Goal: Information Seeking & Learning: Learn about a topic

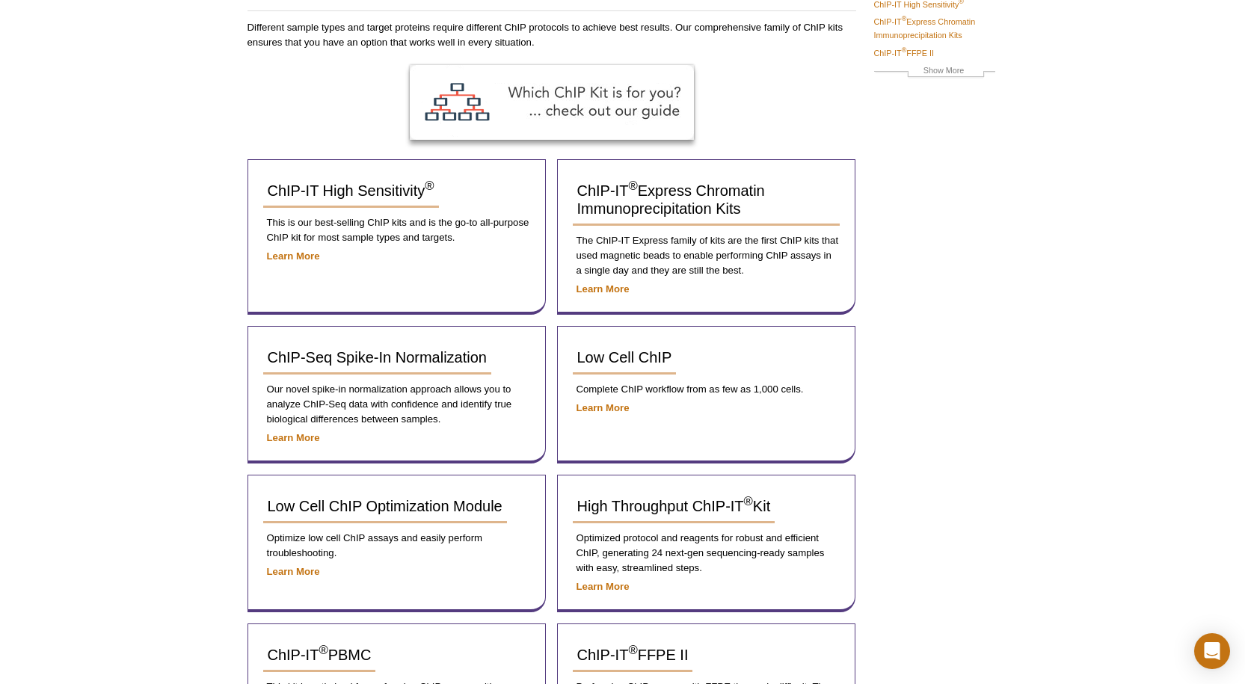
scroll to position [150, 0]
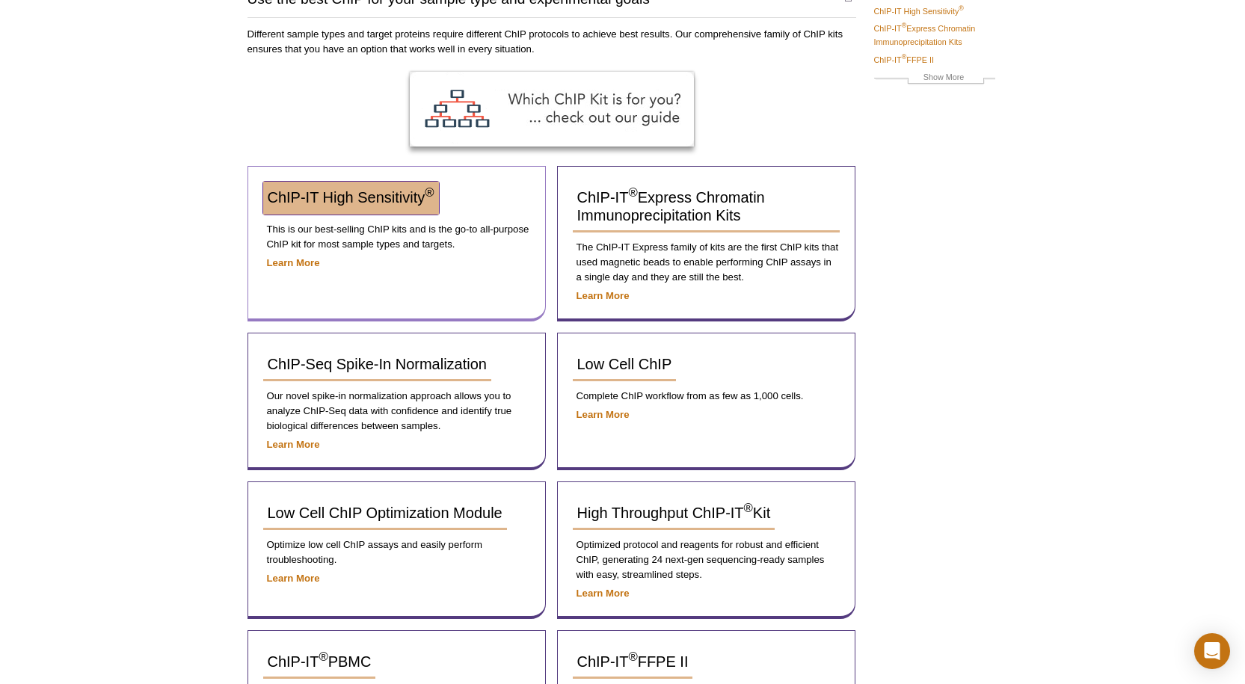
click at [369, 189] on span "ChIP-IT High Sensitivity ®" at bounding box center [351, 197] width 167 height 16
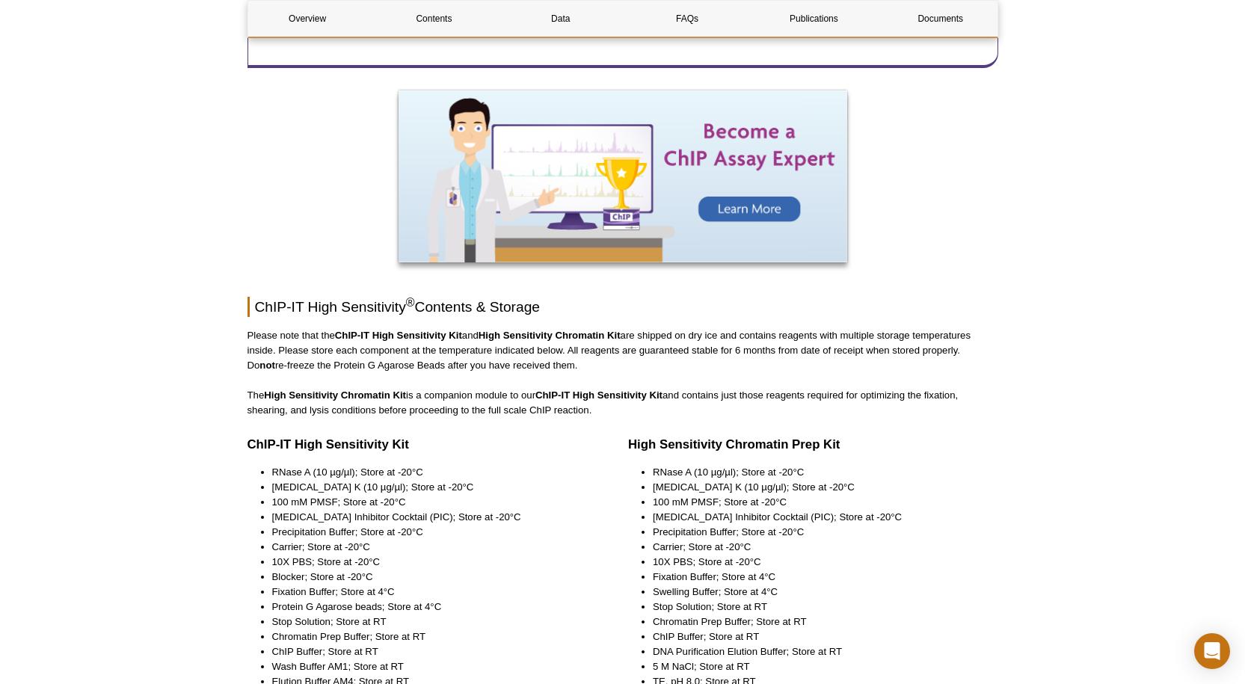
scroll to position [1645, 0]
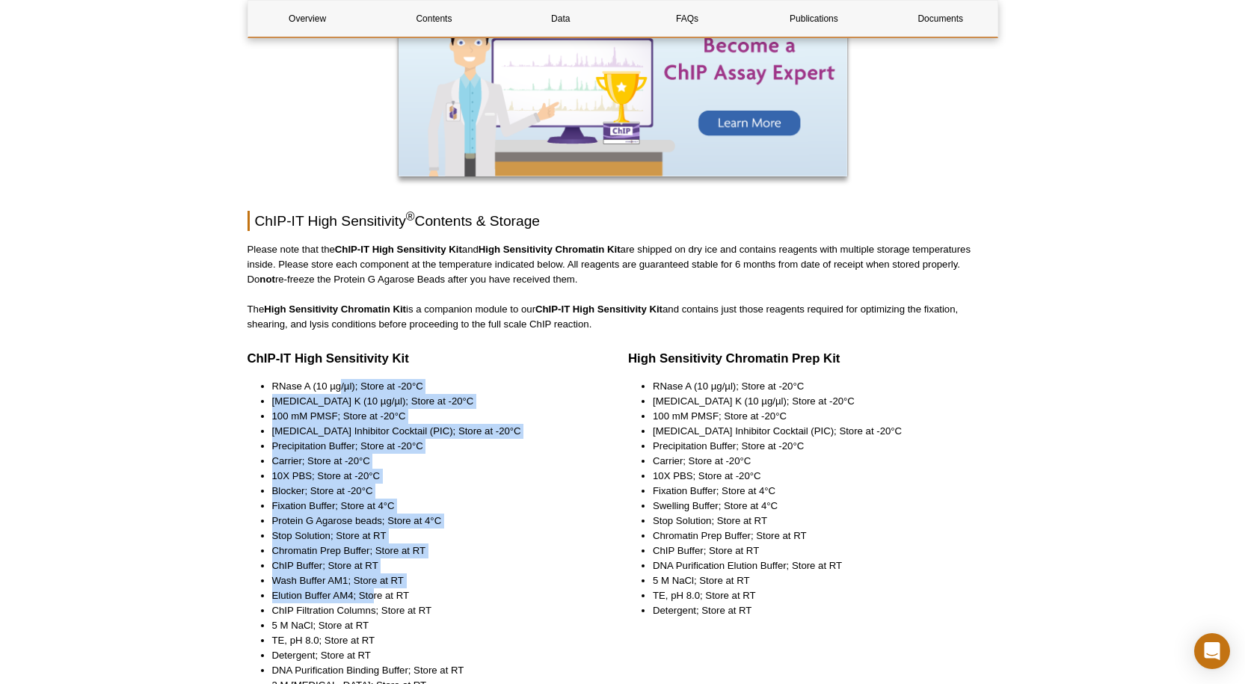
drag, startPoint x: 340, startPoint y: 388, endPoint x: 522, endPoint y: 544, distance: 239.2
click at [391, 589] on ul "RNase A (10 µg/µl); Store at -20°C Proteinase K (10 µg/µl); Store at -20°C 100 …" at bounding box center [420, 558] width 344 height 359
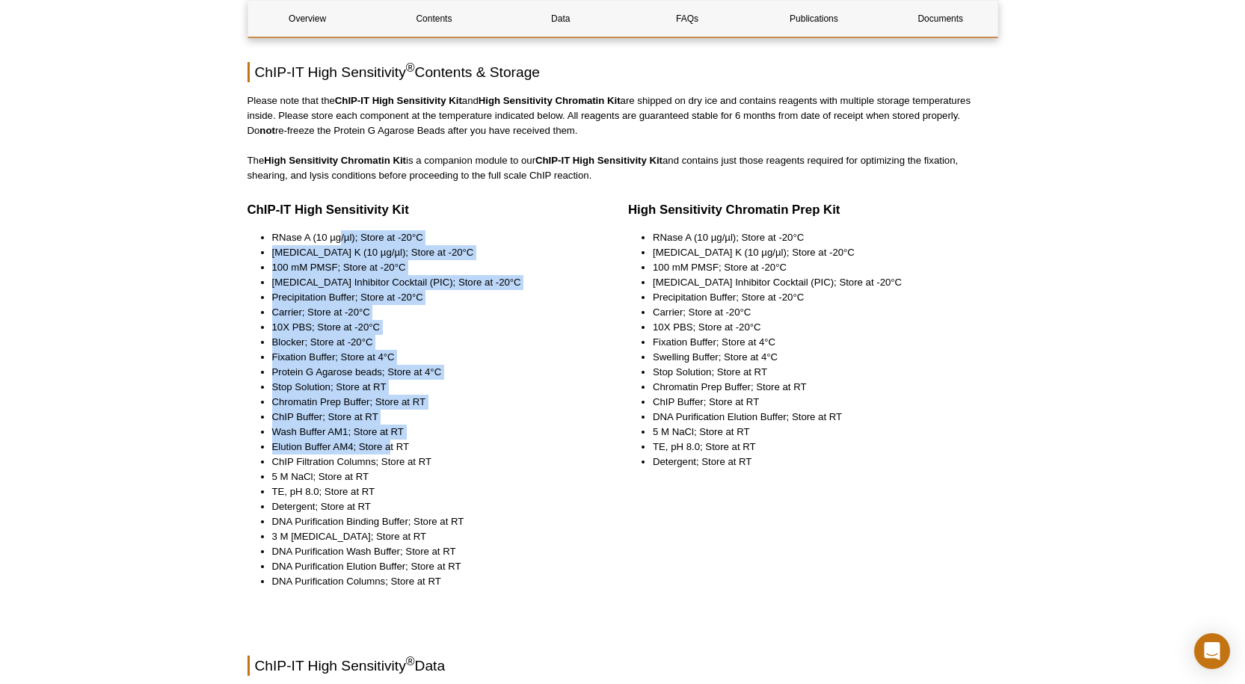
scroll to position [1795, 0]
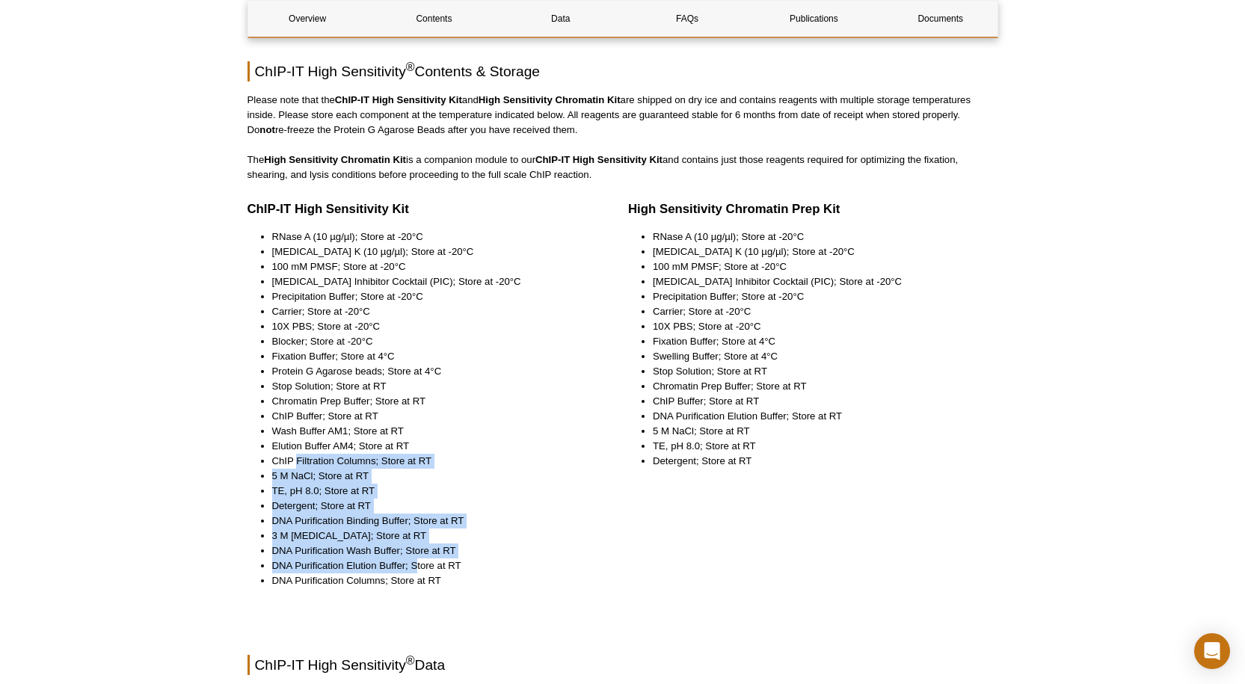
drag, startPoint x: 298, startPoint y: 461, endPoint x: 426, endPoint y: 554, distance: 158.4
click at [418, 561] on ul "RNase A (10 µg/µl); Store at -20°C Proteinase K (10 µg/µl); Store at -20°C 100 …" at bounding box center [420, 409] width 344 height 359
click at [467, 538] on li "3 M Sodium Acetate; Store at RT" at bounding box center [431, 536] width 319 height 15
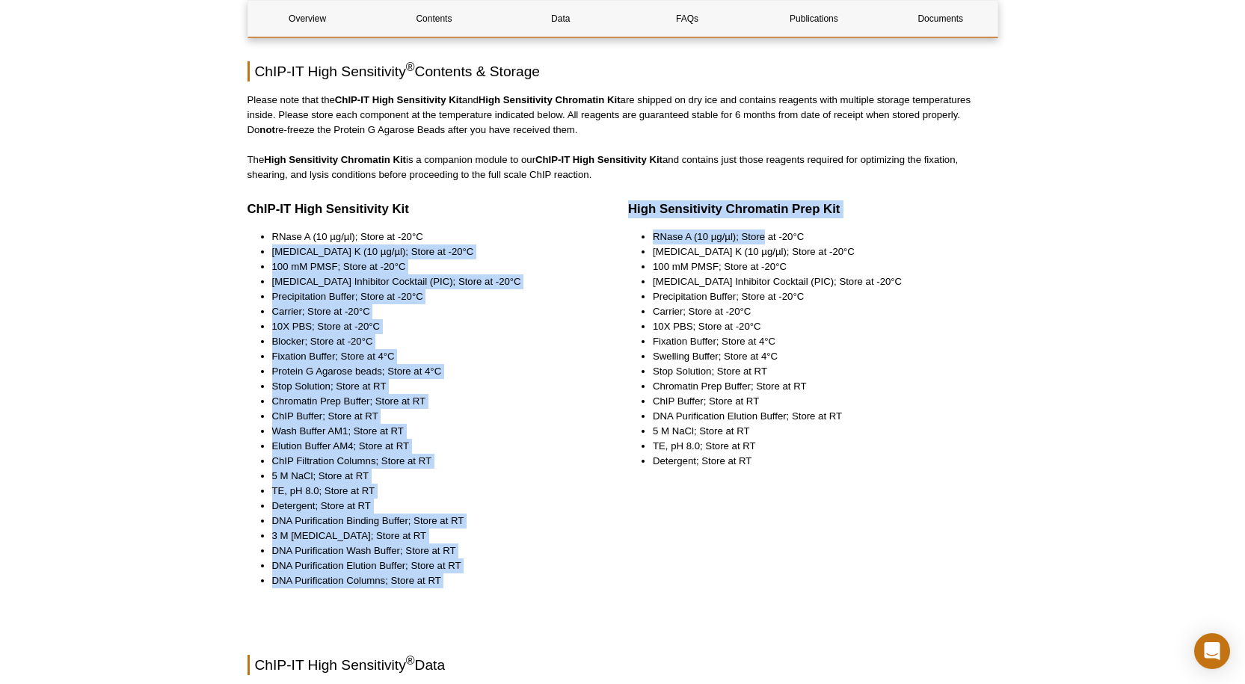
drag, startPoint x: 619, startPoint y: 233, endPoint x: 765, endPoint y: 239, distance: 145.9
click at [765, 239] on div "ChIP-IT High Sensitivity Kit RNase A (10 µg/µl); Store at -20°C Proteinase K (1…" at bounding box center [623, 405] width 751 height 417
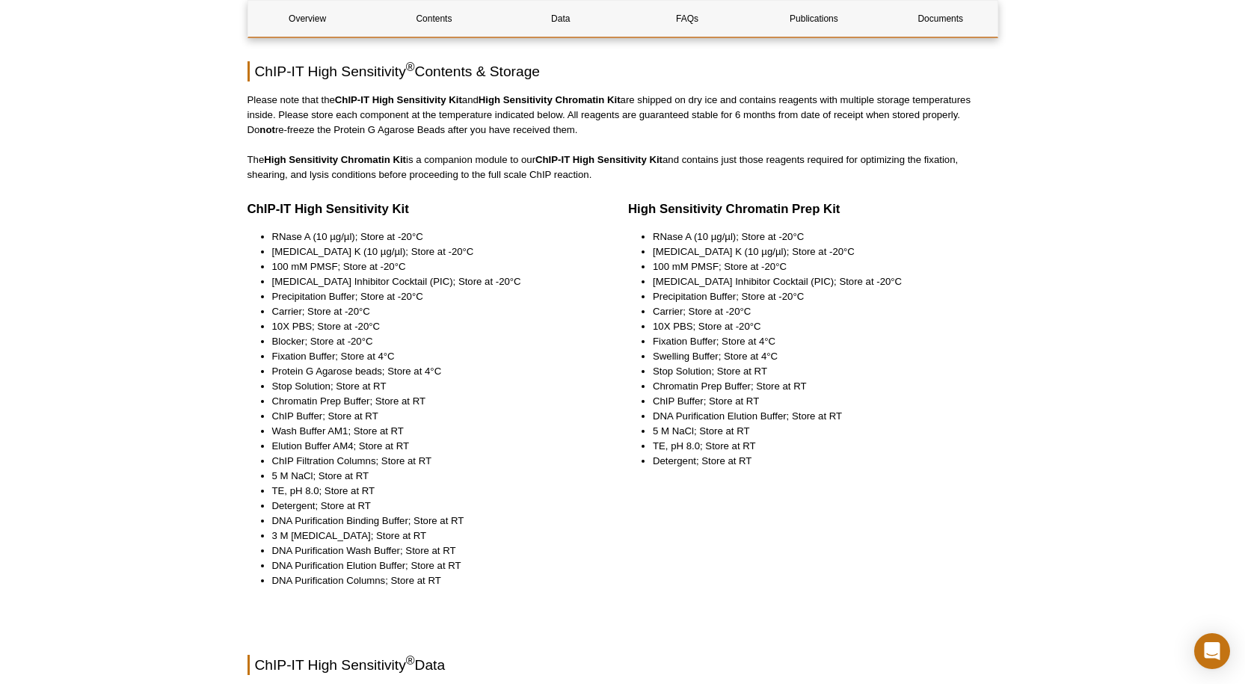
drag, startPoint x: 808, startPoint y: 284, endPoint x: 672, endPoint y: 259, distance: 139.2
click at [807, 283] on li "Protease Inhibitor Cocktail (PIC); Store at -20°C" at bounding box center [818, 281] width 331 height 15
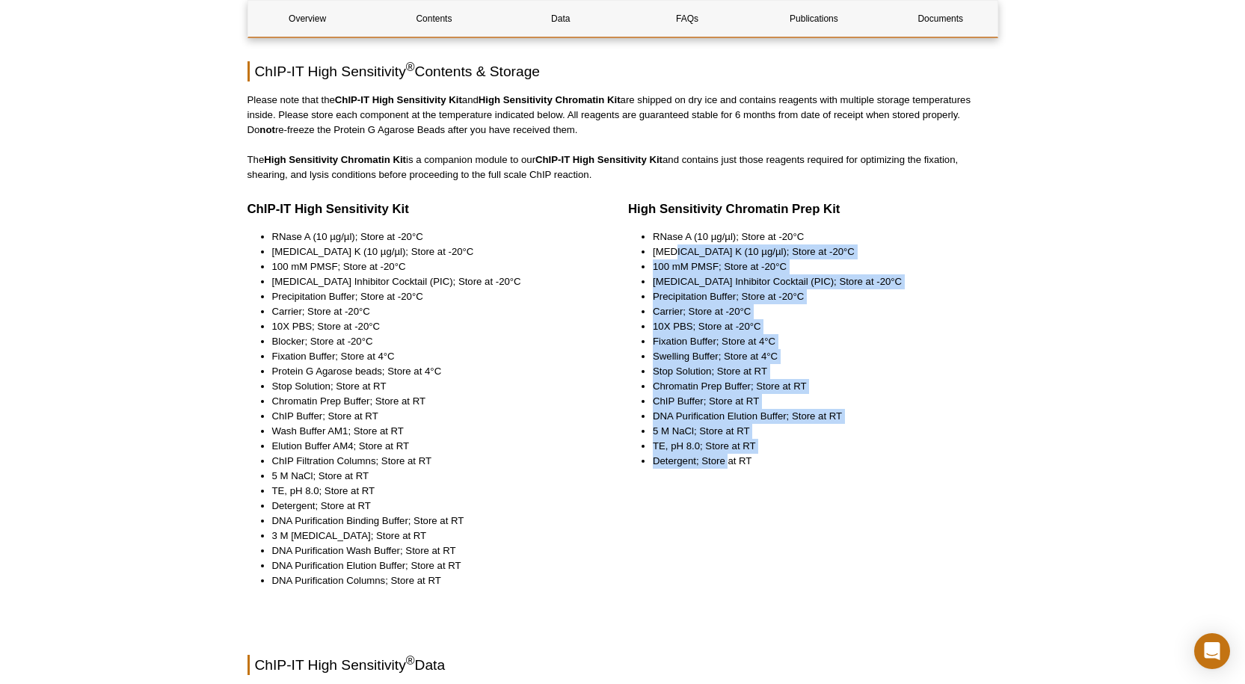
drag, startPoint x: 671, startPoint y: 256, endPoint x: 727, endPoint y: 470, distance: 221.1
click at [727, 470] on div "High Sensitivity Chromatin Prep Kit RNase A (10 µg/µl); Store at -20°C Proteina…" at bounding box center [813, 400] width 370 height 406
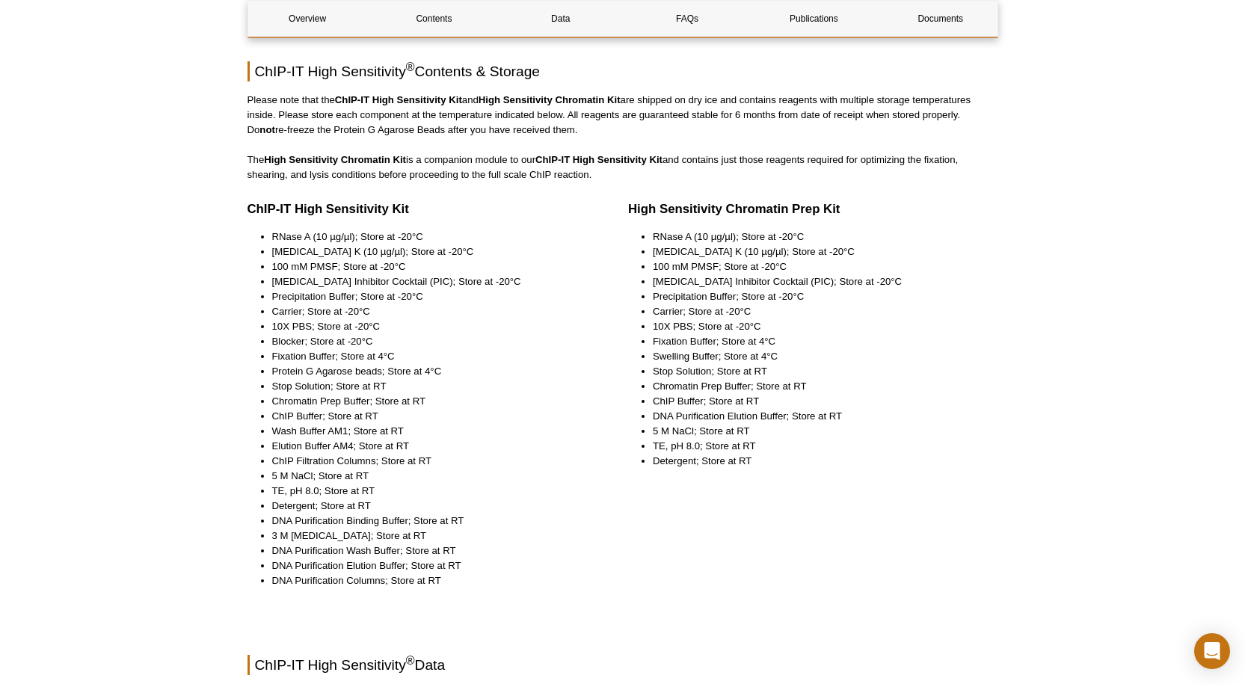
click at [798, 467] on li "Detergent; Store at RT" at bounding box center [818, 461] width 331 height 15
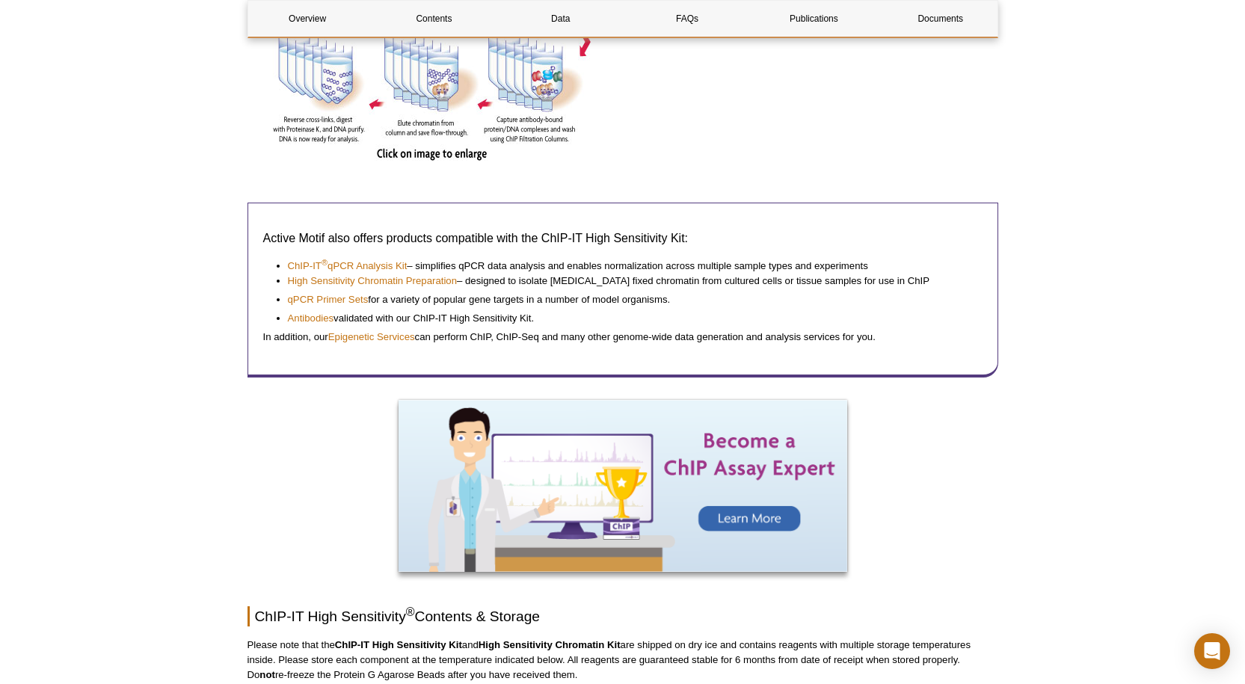
scroll to position [0, 0]
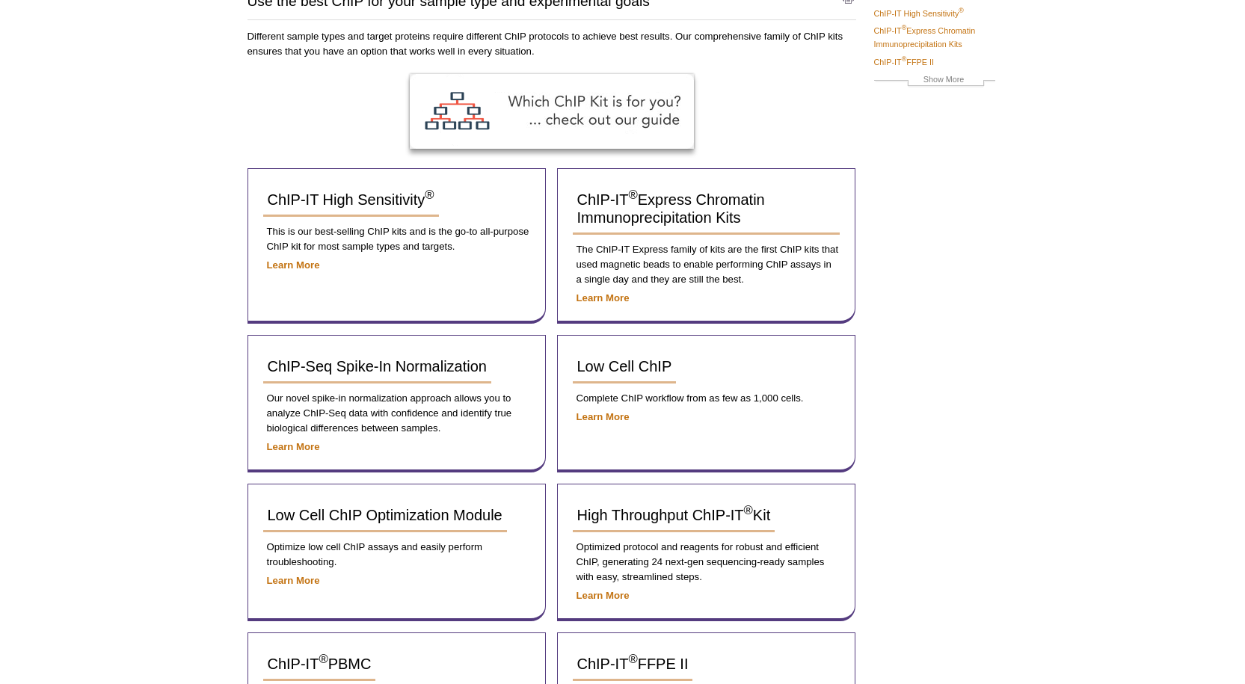
scroll to position [150, 0]
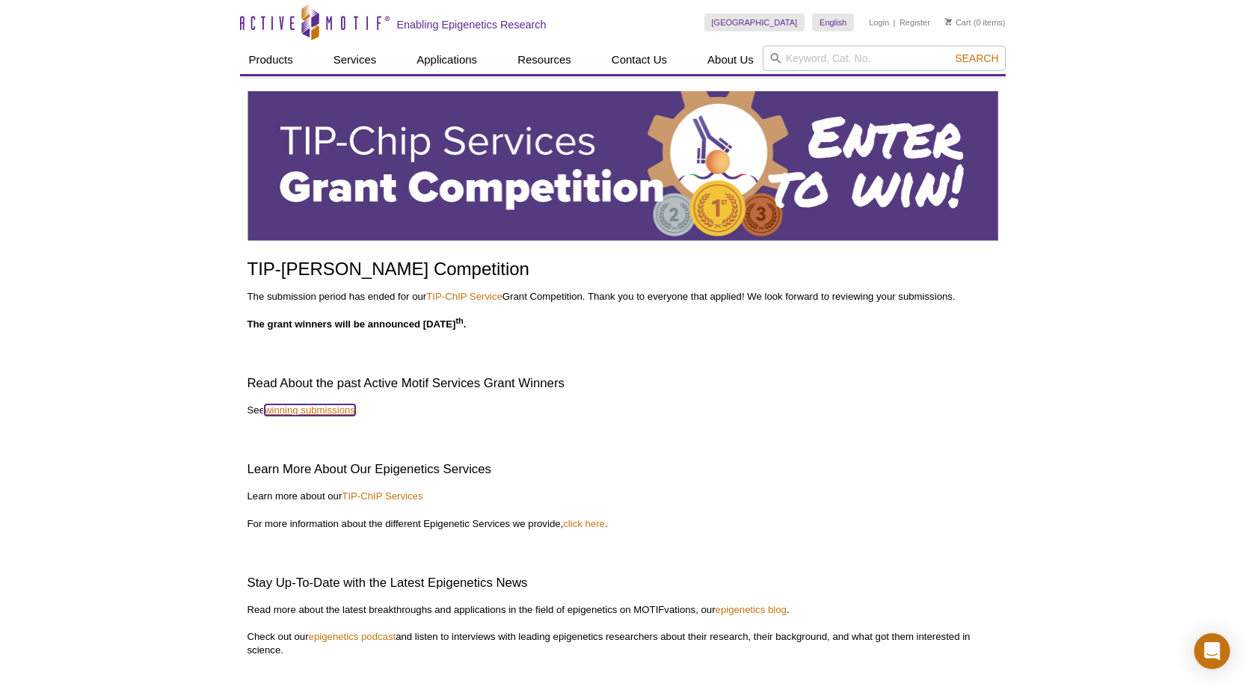
click at [314, 411] on link "winning submissions" at bounding box center [310, 410] width 90 height 11
